Goal: Task Accomplishment & Management: Manage account settings

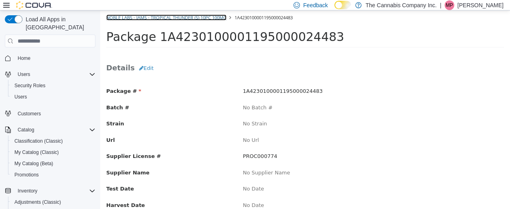
click at [121, 17] on link "Noble Labs - JAMS - Tropical Thunder (S) 10pc 100mg" at bounding box center [166, 17] width 120 height 6
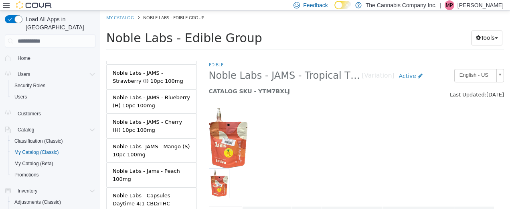
scroll to position [403, 0]
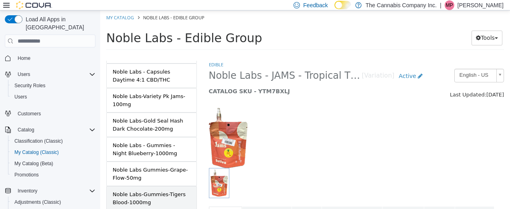
click at [162, 190] on div "Noble Labs-Gummies-Tigers Blood-1000mg" at bounding box center [152, 198] width 78 height 16
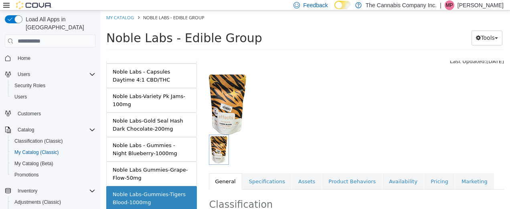
scroll to position [34, 0]
click at [383, 176] on link "Availability" at bounding box center [403, 180] width 41 height 17
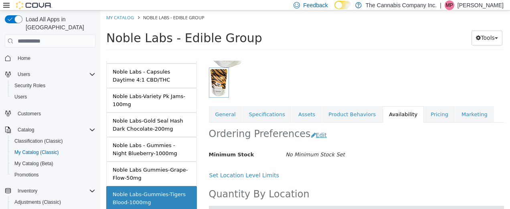
scroll to position [140, 0]
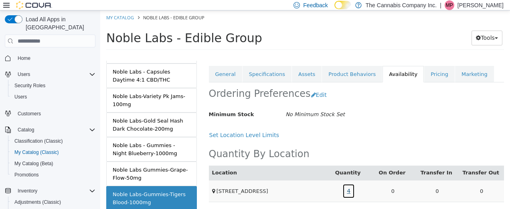
click at [346, 189] on link "4" at bounding box center [348, 190] width 12 height 15
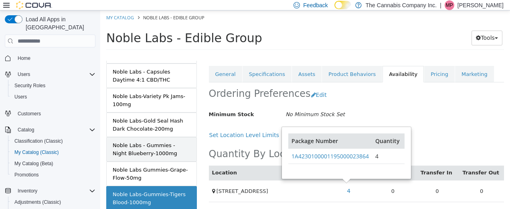
click at [163, 141] on div "Noble Labs - Gummies - Night Blueberry-1000mg" at bounding box center [152, 149] width 78 height 16
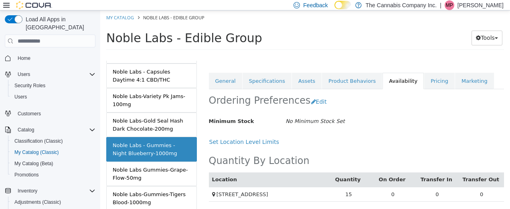
scroll to position [111, 0]
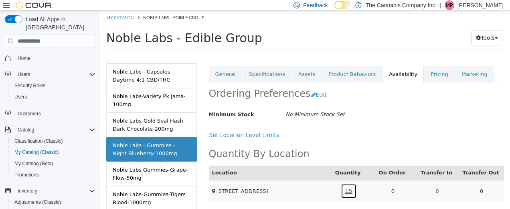
click at [346, 187] on link "15" at bounding box center [349, 190] width 16 height 15
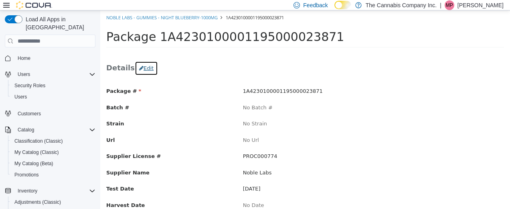
click at [144, 64] on button "Edit" at bounding box center [146, 68] width 23 height 14
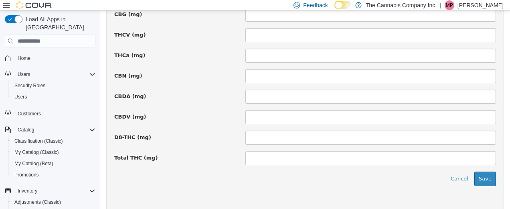
scroll to position [670, 0]
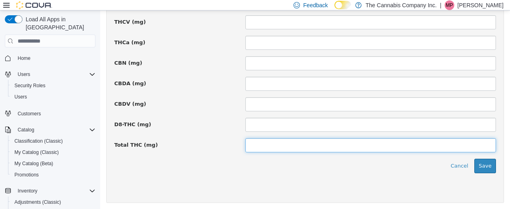
click at [264, 142] on input at bounding box center [370, 145] width 251 height 14
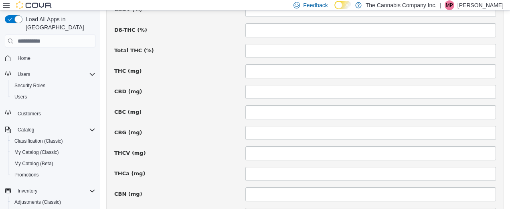
scroll to position [539, 0]
type input "****"
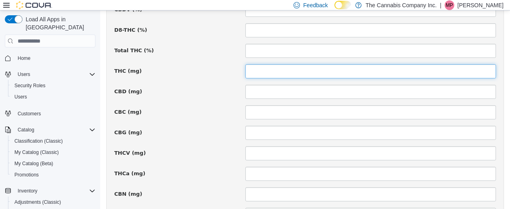
click at [261, 69] on input at bounding box center [370, 71] width 251 height 14
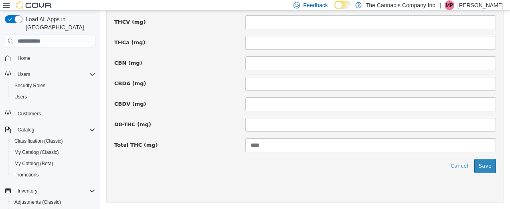
scroll to position [670, 0]
type input "****"
click at [483, 164] on button "Save" at bounding box center [485, 165] width 22 height 14
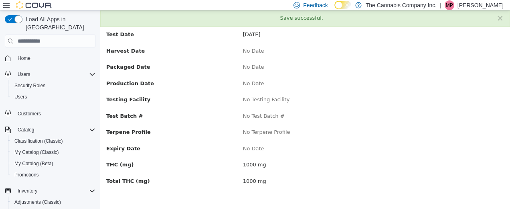
scroll to position [0, 0]
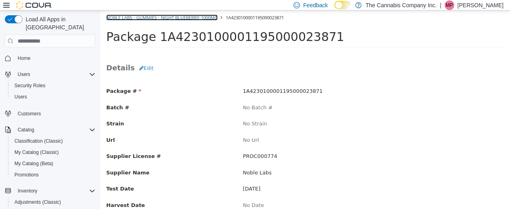
click at [121, 16] on link "Noble Labs - Gummies - Night Blueberry-1000mg" at bounding box center [161, 17] width 111 height 6
